Goal: Book appointment/travel/reservation

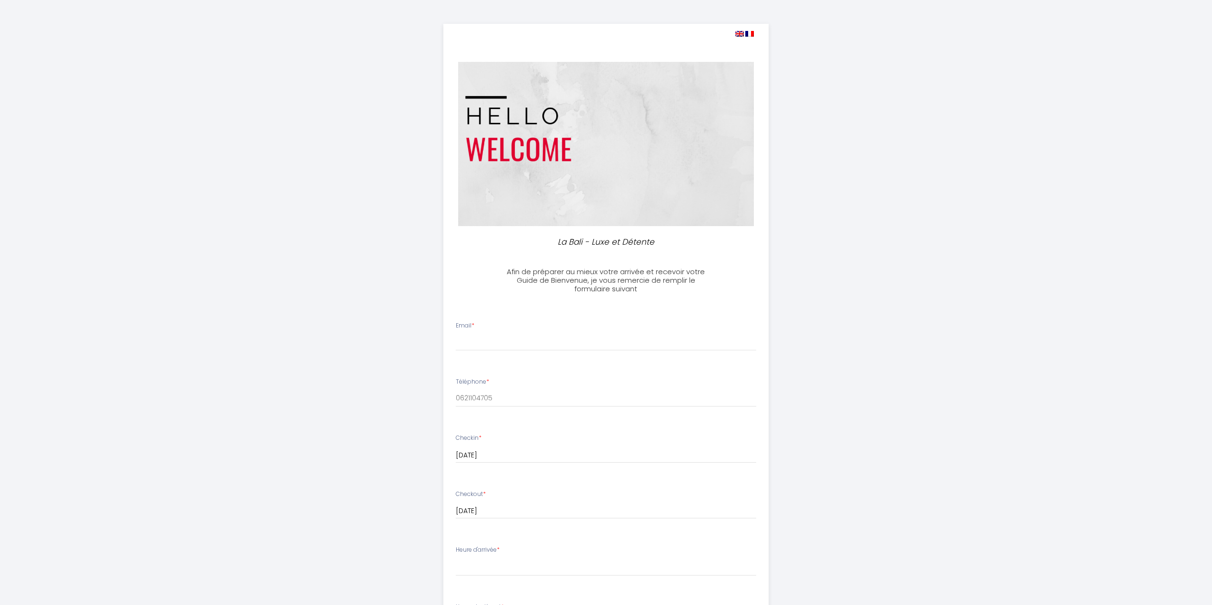
select select
click at [519, 337] on input "Email *" at bounding box center [606, 342] width 301 height 17
type input "[PERSON_NAME][EMAIL_ADDRESS][DOMAIN_NAME]"
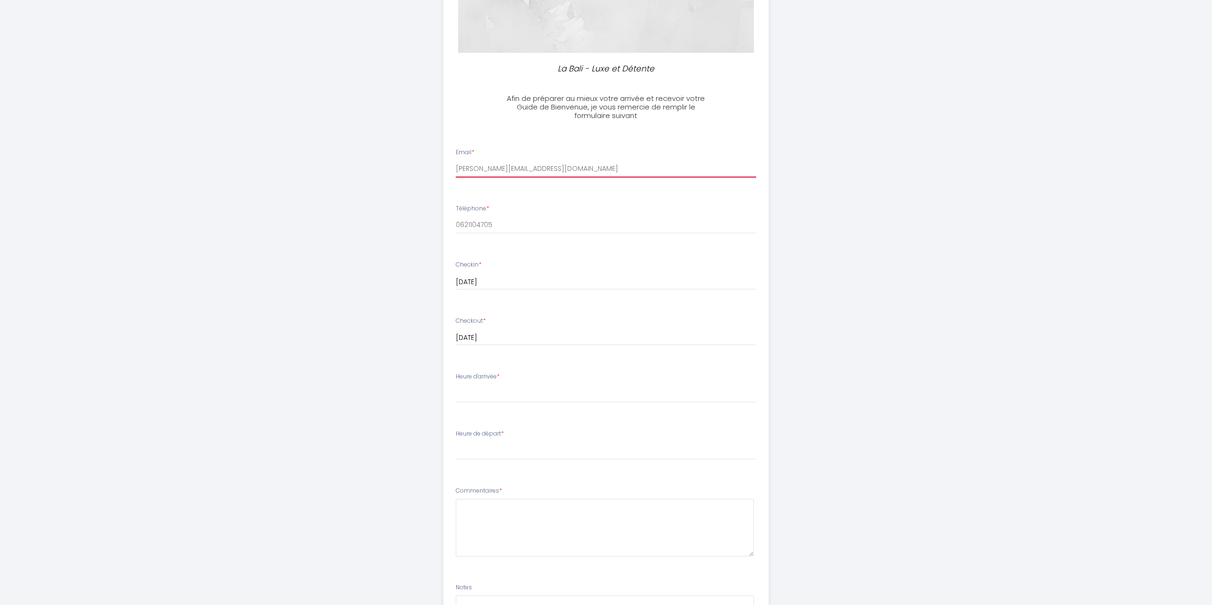
scroll to position [191, 0]
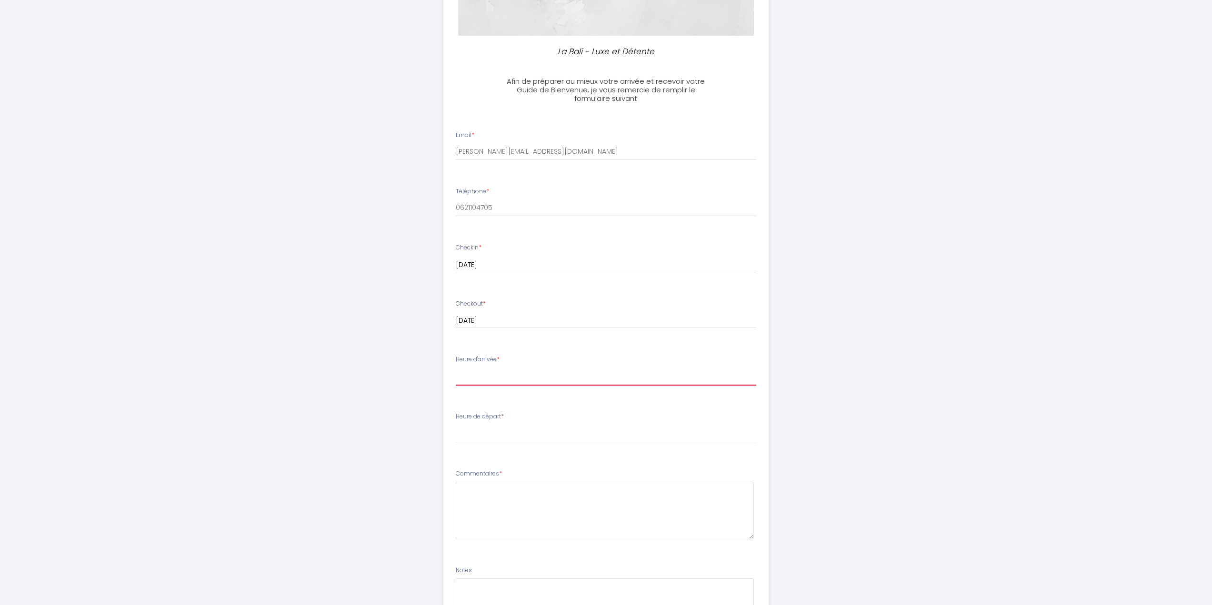
click at [511, 381] on select "15:00 15:30 16:00 16:30 17:00 17:30 18:00 18:30 19:00 19:30 20:00 20:30 21:00 2…" at bounding box center [606, 377] width 301 height 18
select select "18:00"
click at [456, 368] on select "15:00 15:30 16:00 16:30 17:00 17:30 18:00 18:30 19:00 19:30 20:00 20:30 21:00 2…" at bounding box center [606, 377] width 301 height 18
click at [505, 426] on select "00:00 00:30 01:00 01:30 02:00 02:30 03:00 03:30 04:00 04:30 05:00 05:30 06:00 0…" at bounding box center [606, 434] width 301 height 18
select select "11:00"
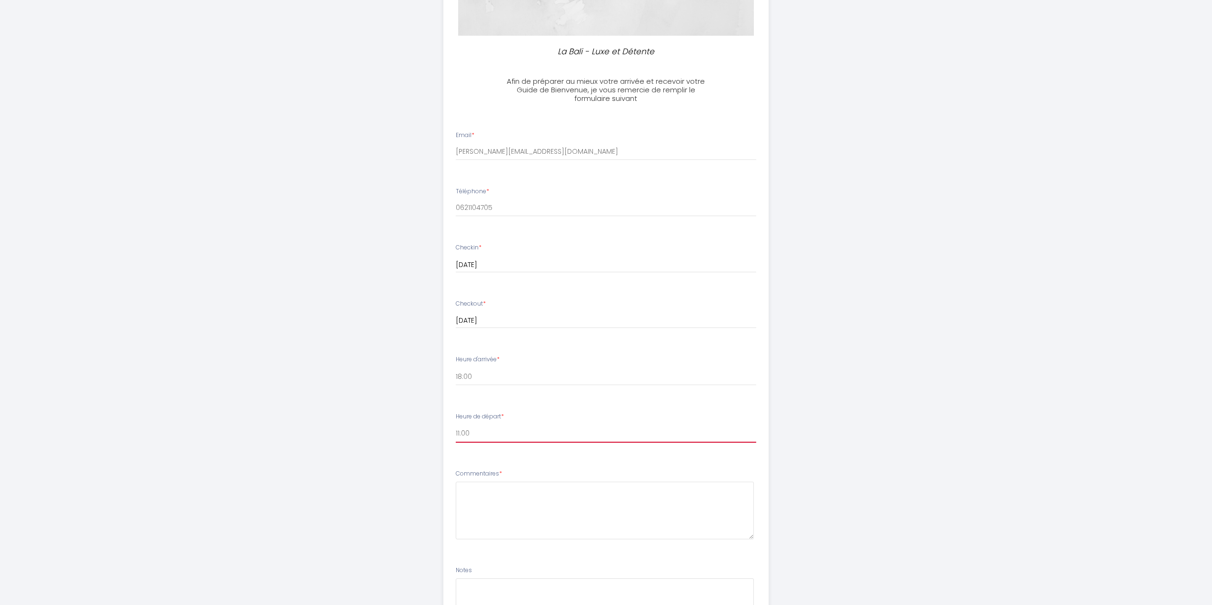
click at [456, 425] on select "00:00 00:30 01:00 01:30 02:00 02:30 03:00 03:30 04:00 04:30 05:00 05:30 06:00 0…" at bounding box center [606, 434] width 301 height 18
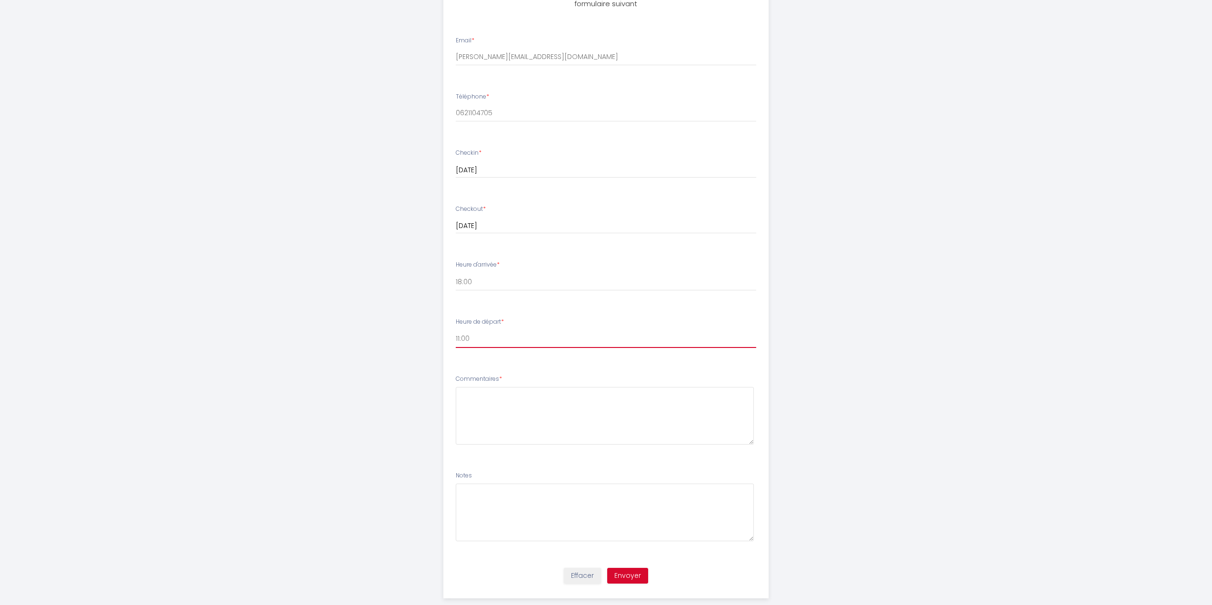
scroll to position [302, 0]
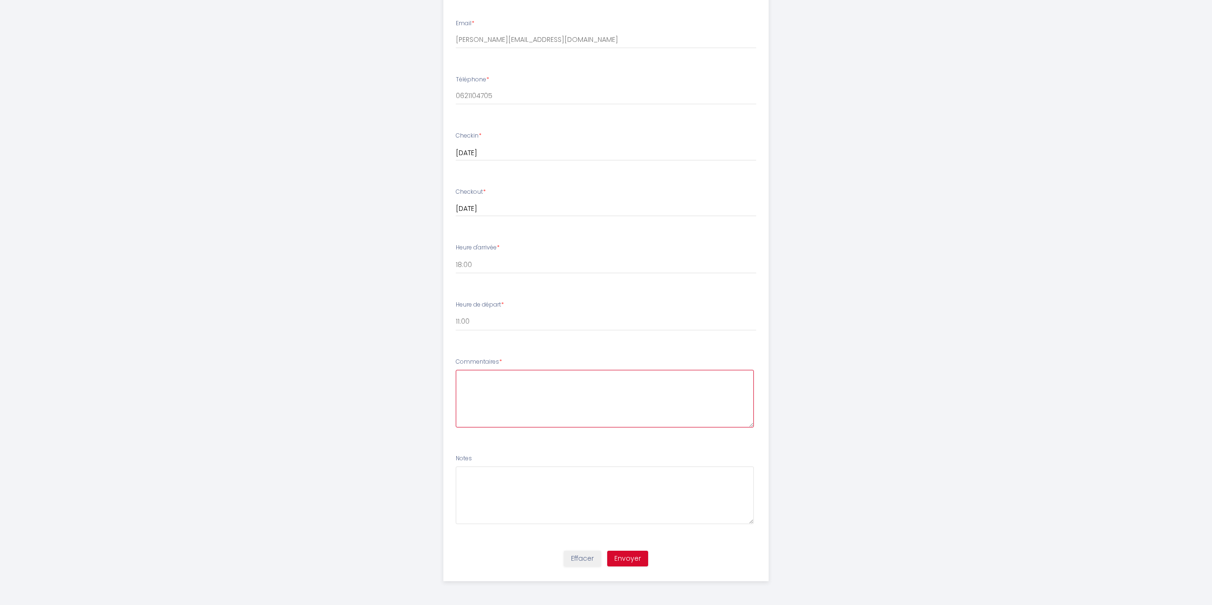
click at [495, 401] on textarea at bounding box center [605, 399] width 298 height 58
type textarea "Je pense que nous serons sur place vers 18h, J'ai également réservé via la conc…"
click at [627, 568] on div "Effacer Envoyer" at bounding box center [606, 563] width 337 height 36
click at [628, 560] on button "Envoyer" at bounding box center [627, 559] width 41 height 16
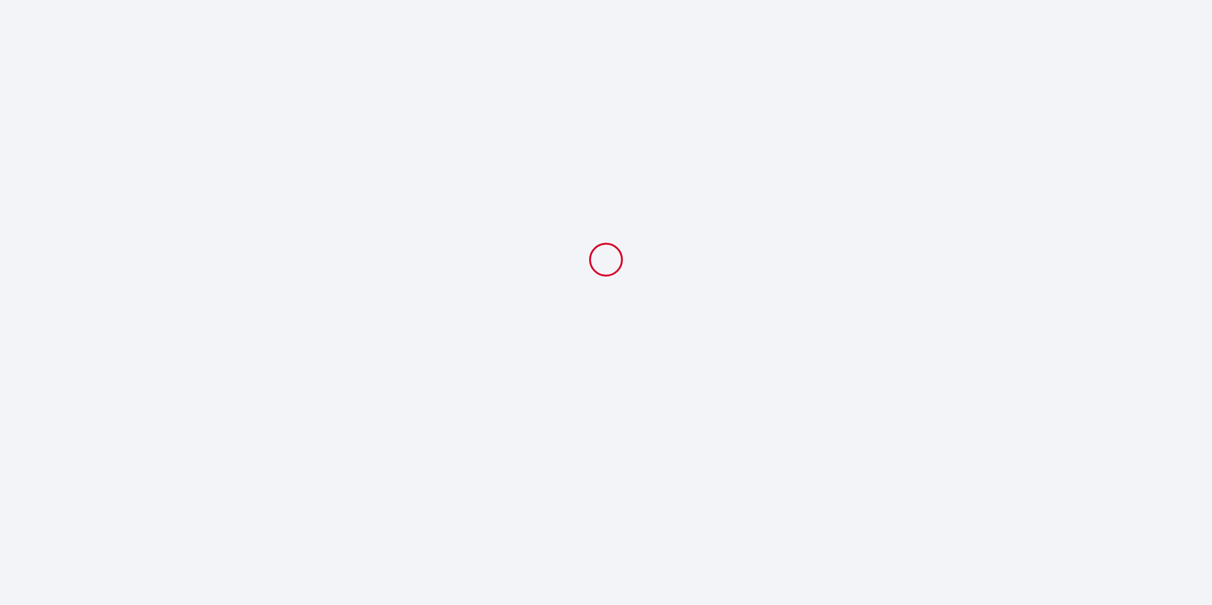
select select "18:00"
select select "11:00"
